Goal: Register for event/course

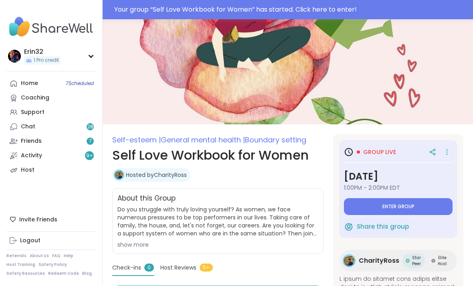
type textarea "*"
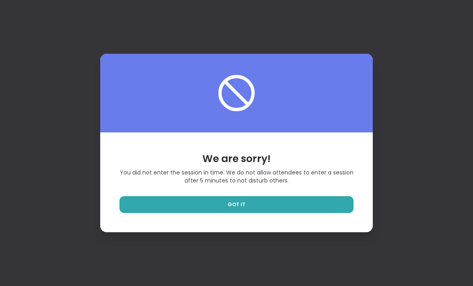
click at [274, 213] on link "GOT IT" at bounding box center [236, 204] width 234 height 17
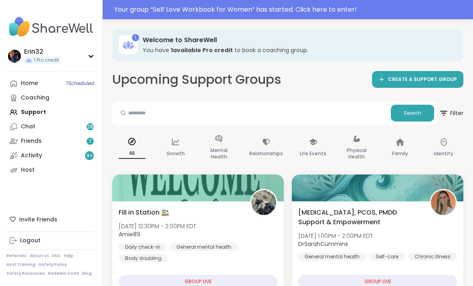
click at [78, 81] on span "7 Scheduled" at bounding box center [80, 83] width 28 height 6
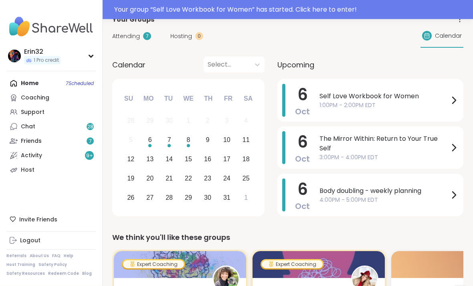
scroll to position [58, 0]
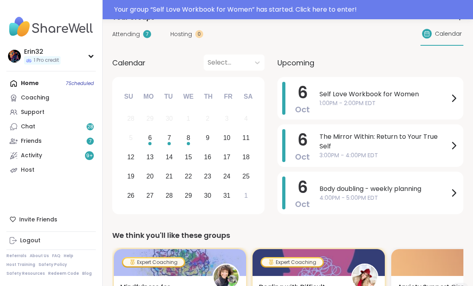
click at [89, 83] on div "Home 7 Scheduled Coaching Support Chat 28 Friends 7 Activity 9 + Host" at bounding box center [50, 126] width 89 height 101
click at [85, 83] on div "Home 7 Scheduled Coaching Support Chat 28 Friends 7 Activity 9 + Host" at bounding box center [50, 126] width 89 height 101
click at [87, 56] on div "Erin32 1 Pro credit" at bounding box center [50, 56] width 89 height 20
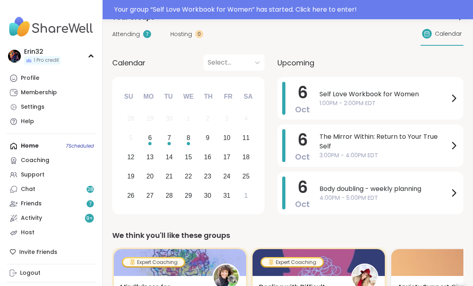
click at [38, 185] on link "Chat 28" at bounding box center [50, 189] width 89 height 14
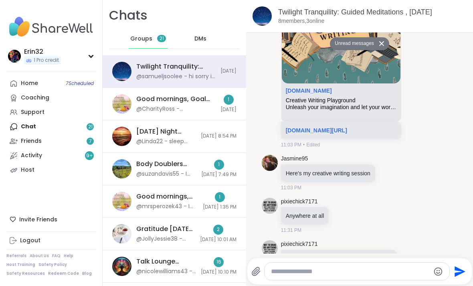
scroll to position [1095, 0]
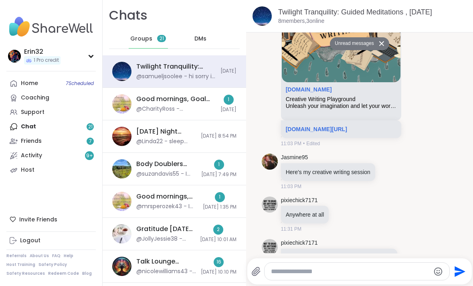
click at [347, 126] on link "sharewellnow.com/session/b6623ce1-2988-40e8-8744-2d50491ec86a" at bounding box center [316, 129] width 61 height 6
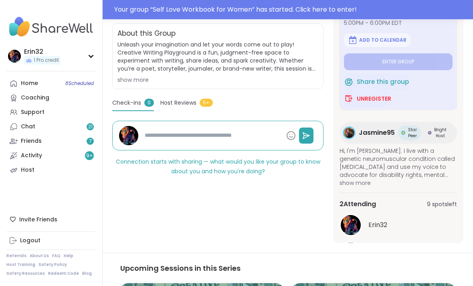
scroll to position [166, 0]
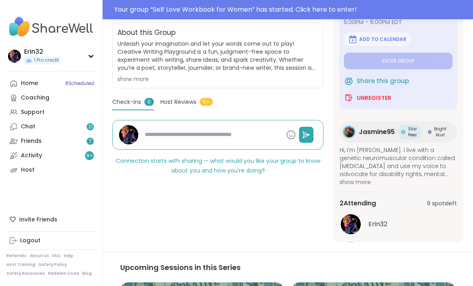
click at [69, 110] on link "Support" at bounding box center [50, 112] width 89 height 14
type textarea "*"
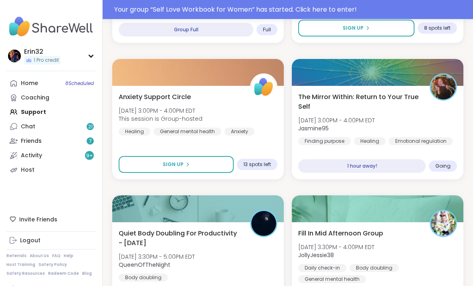
scroll to position [527, 0]
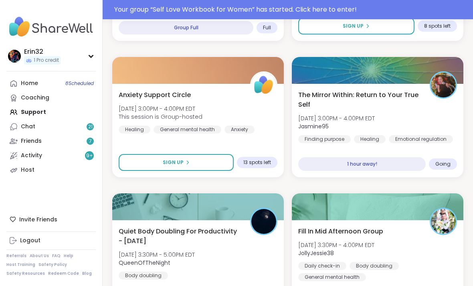
click at [364, 166] on div "1 hour away!" at bounding box center [362, 164] width 128 height 14
click at [363, 167] on div "1 hour away!" at bounding box center [362, 164] width 128 height 14
click at [359, 145] on div "The Mirror Within: Return to Your True Self [DATE] 3:00PM - 4:00PM EDT Jasmine9…" at bounding box center [378, 130] width 172 height 93
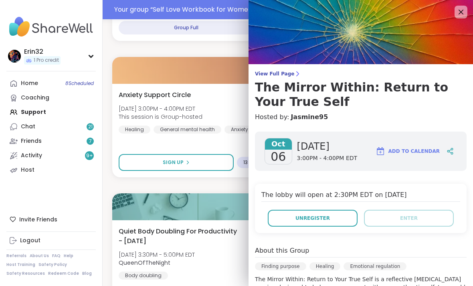
click at [454, 12] on img at bounding box center [361, 32] width 225 height 64
click at [458, 14] on icon at bounding box center [461, 12] width 10 height 10
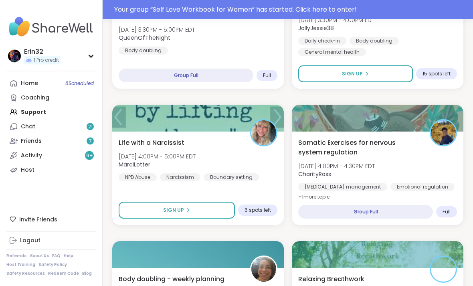
scroll to position [751, 0]
click at [217, 213] on button "Sign Up" at bounding box center [177, 210] width 116 height 17
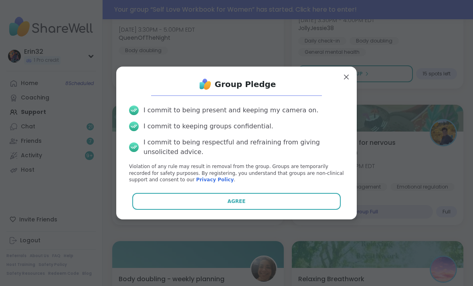
click at [251, 208] on button "Agree" at bounding box center [236, 201] width 209 height 17
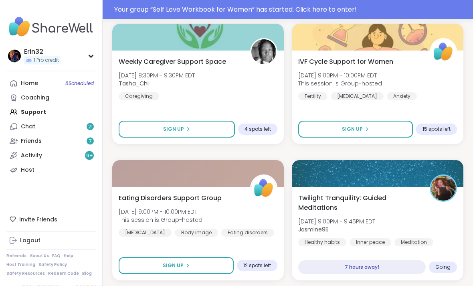
scroll to position [2333, 0]
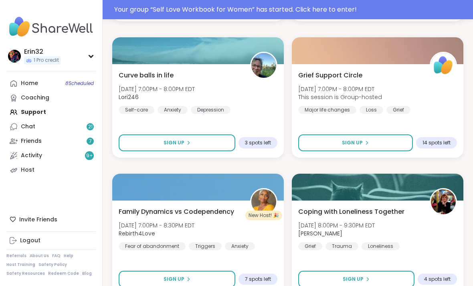
scroll to position [4788, 0]
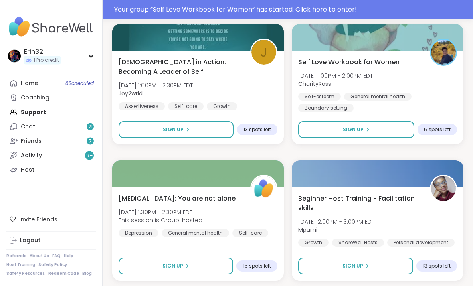
scroll to position [7242, 0]
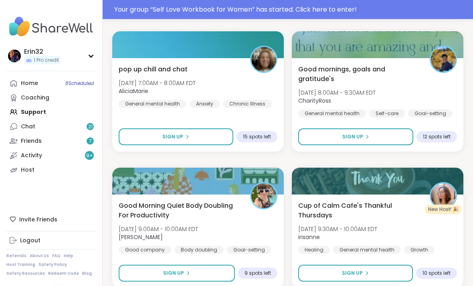
scroll to position [9696, 0]
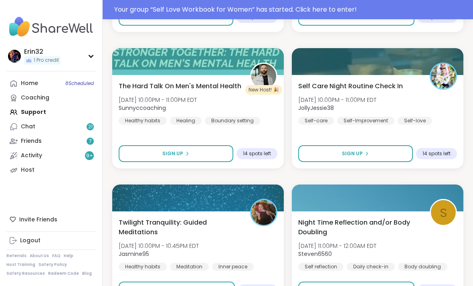
scroll to position [12150, 0]
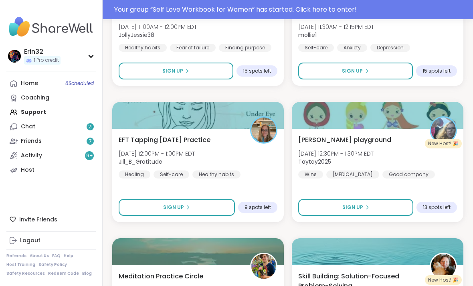
scroll to position [13303, 0]
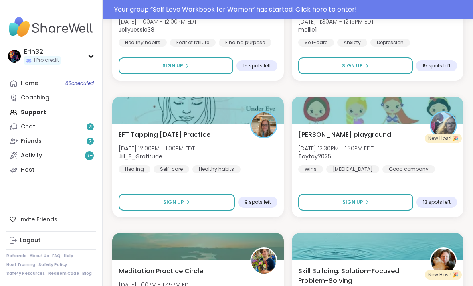
click at [378, 201] on button "Sign Up" at bounding box center [355, 202] width 115 height 17
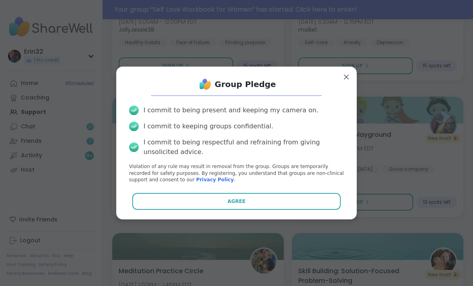
click at [328, 210] on button "Agree" at bounding box center [236, 201] width 209 height 17
